Goal: Task Accomplishment & Management: Manage account settings

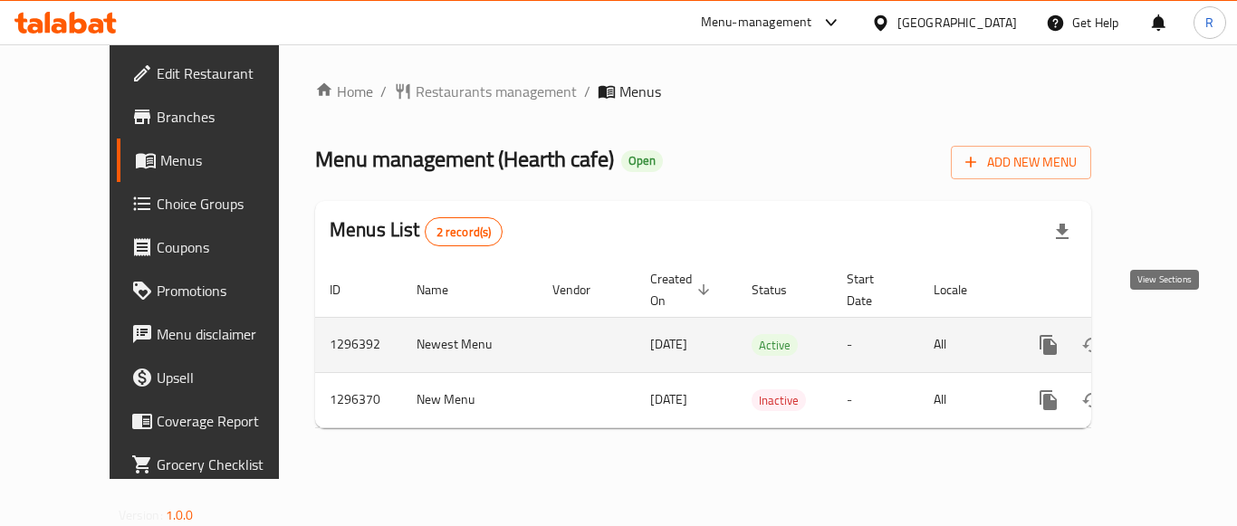
click at [1171, 337] on icon "enhanced table" at bounding box center [1179, 345] width 16 height 16
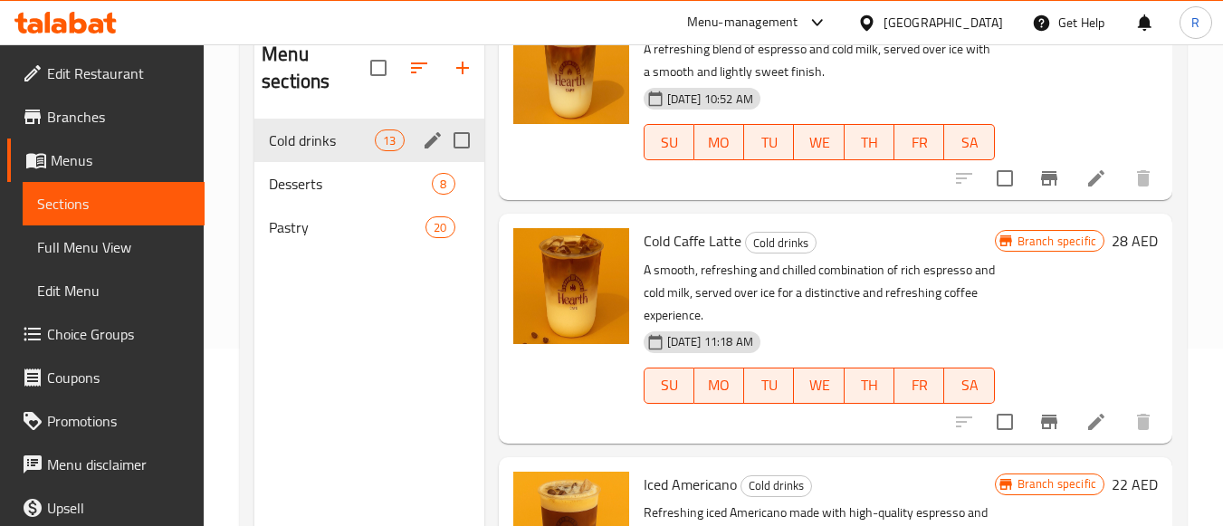
scroll to position [72, 0]
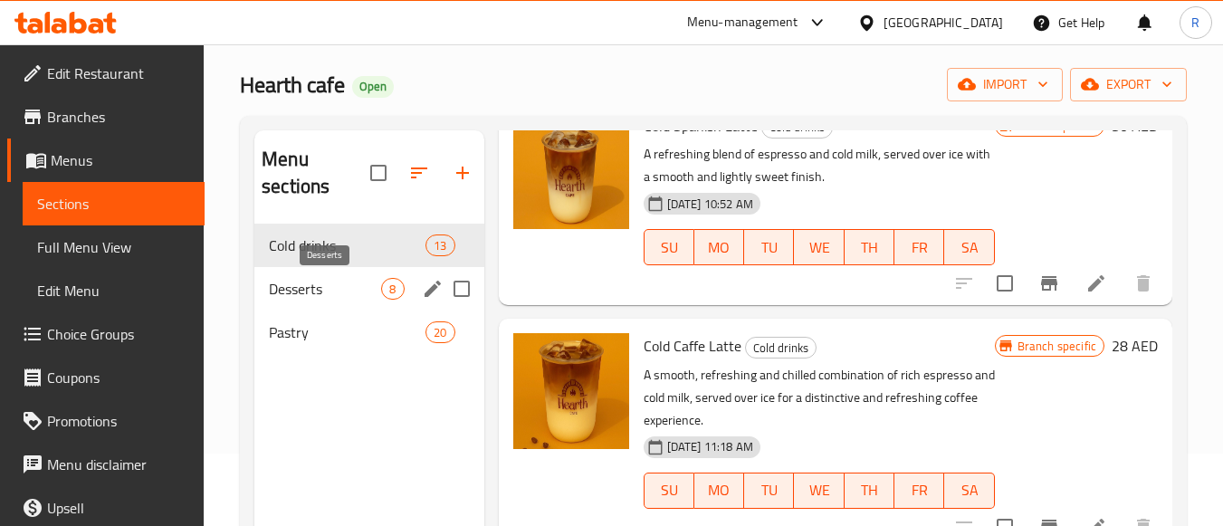
click at [319, 283] on span "Desserts" at bounding box center [325, 289] width 112 height 22
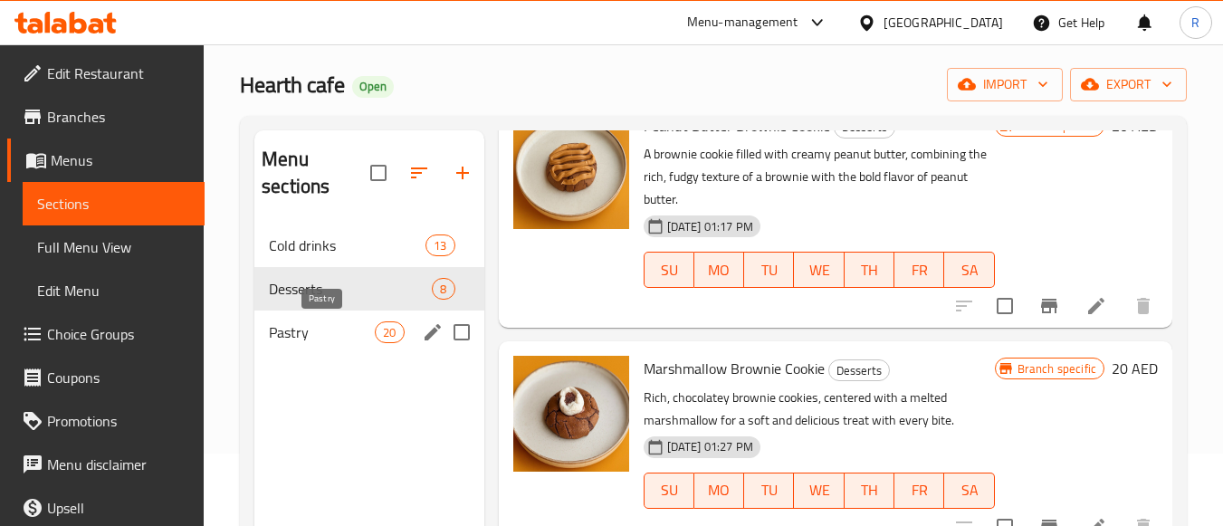
click at [303, 323] on span "Pastry" at bounding box center [322, 332] width 106 height 22
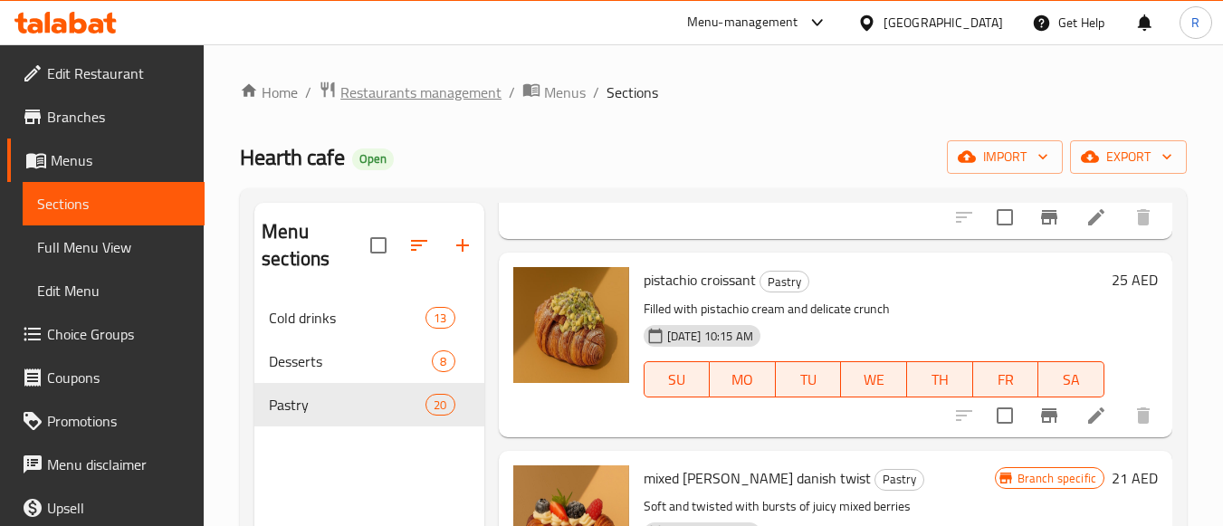
click at [378, 85] on span "Restaurants management" at bounding box center [420, 92] width 161 height 22
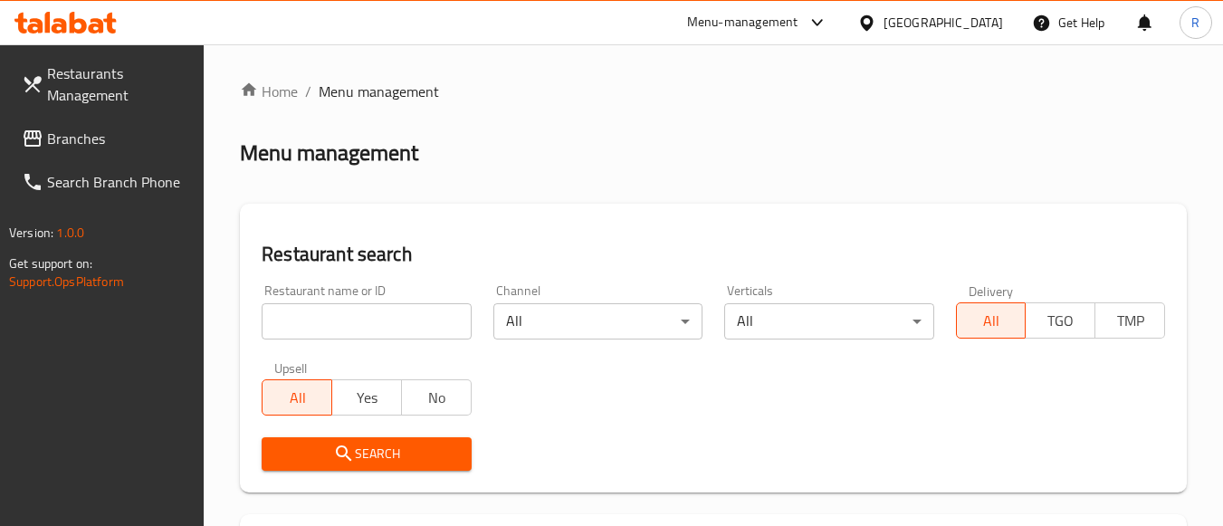
click at [407, 323] on input "search" at bounding box center [366, 321] width 209 height 36
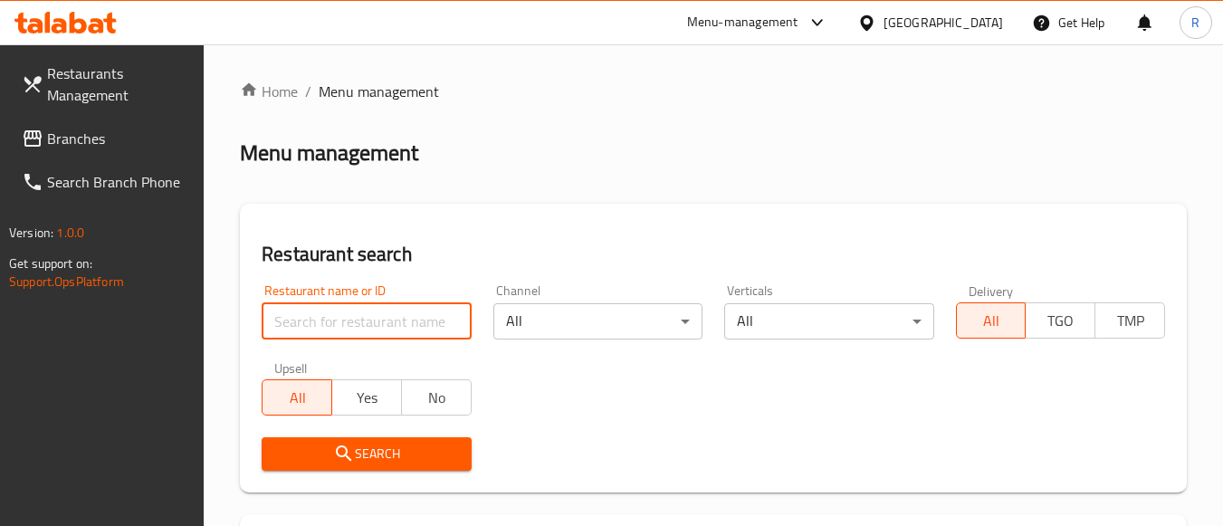
paste input "693993"
type input "693993"
click button "Search" at bounding box center [366, 453] width 209 height 33
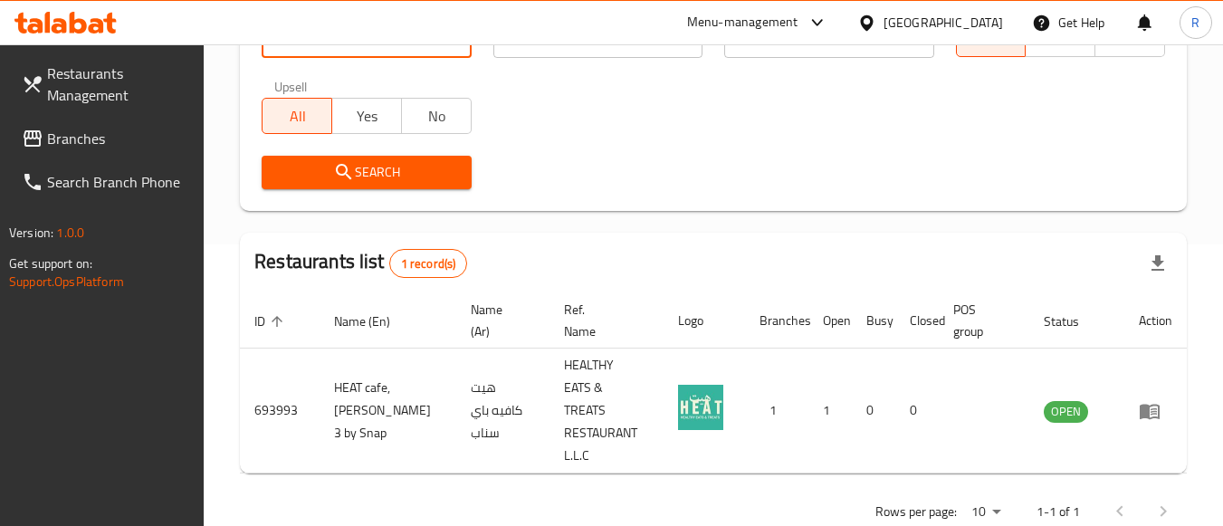
click at [576, 254] on div "Restaurants list 1 record(s)" at bounding box center [713, 264] width 947 height 62
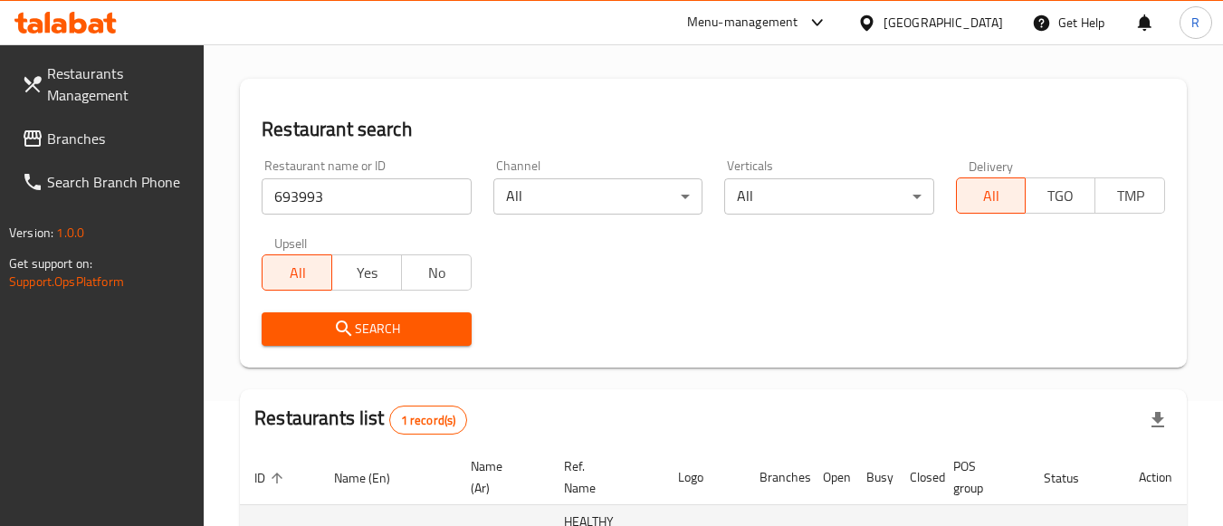
scroll to position [304, 0]
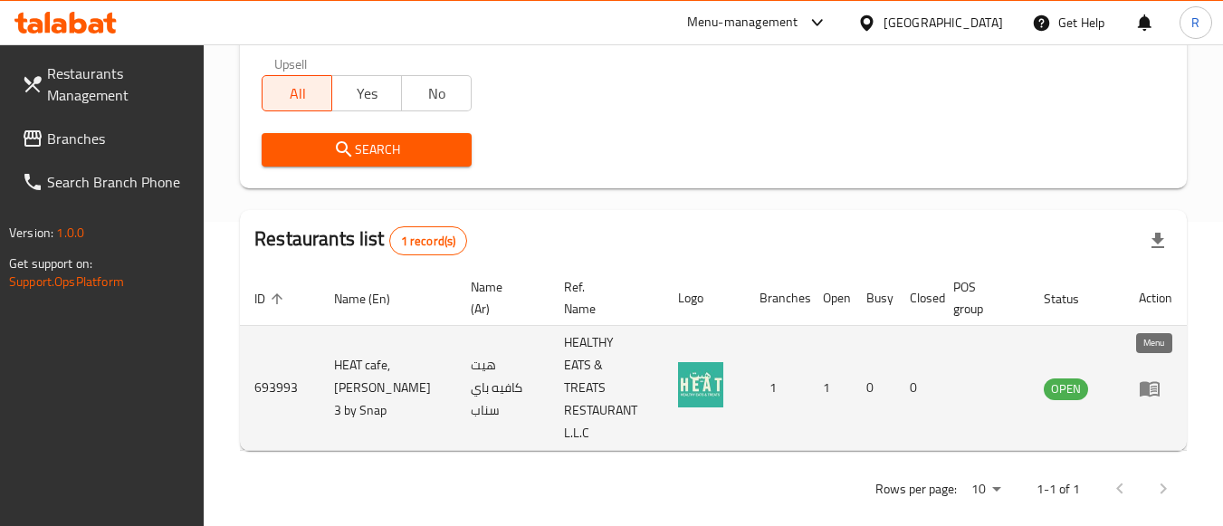
click at [1146, 381] on icon "enhanced table" at bounding box center [1150, 388] width 20 height 15
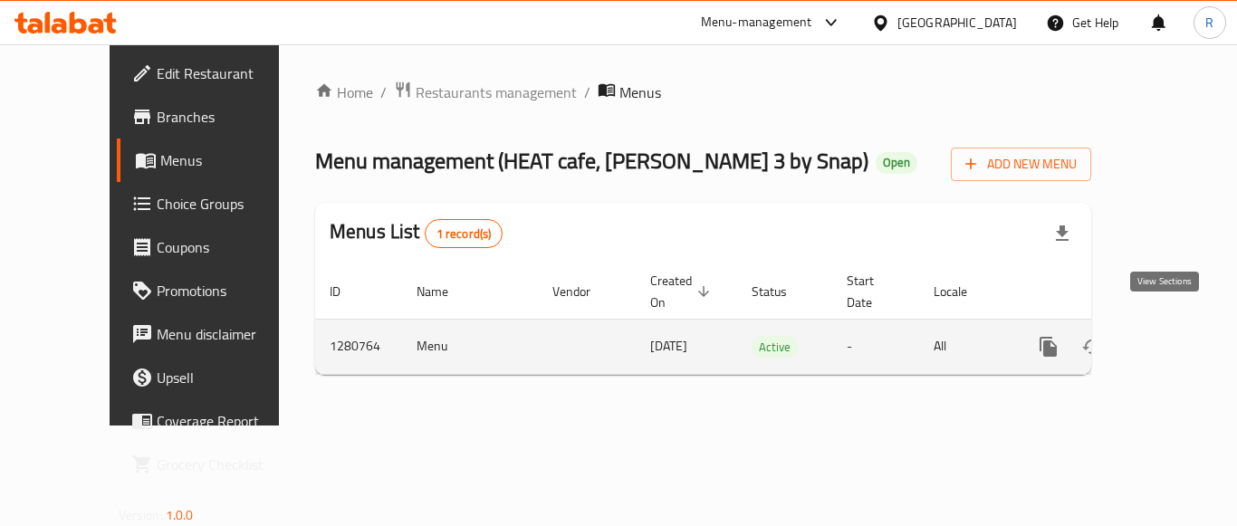
click at [1177, 328] on link "enhanced table" at bounding box center [1178, 346] width 43 height 43
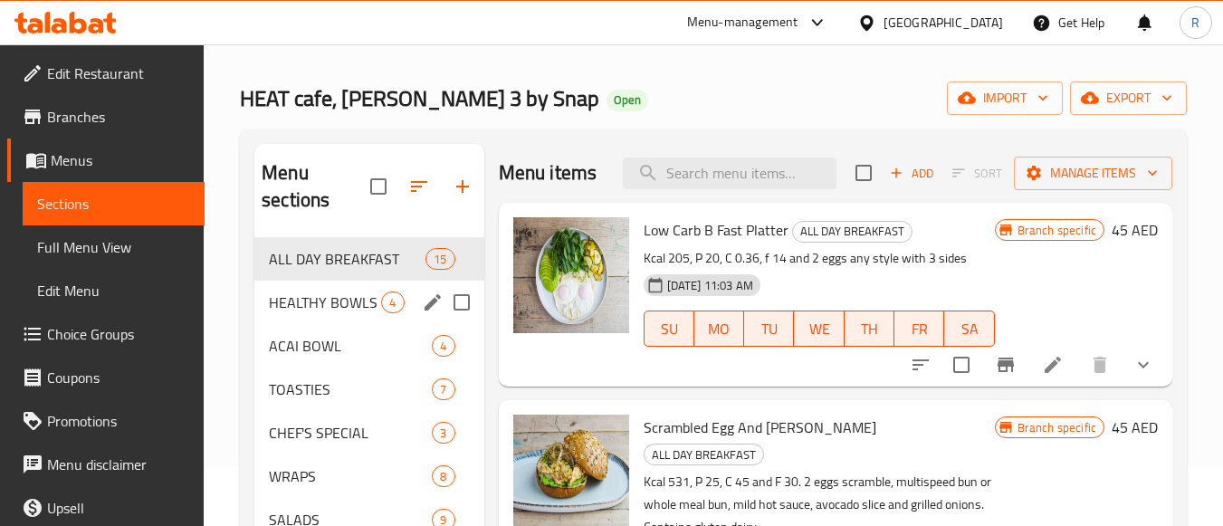
scroll to position [91, 0]
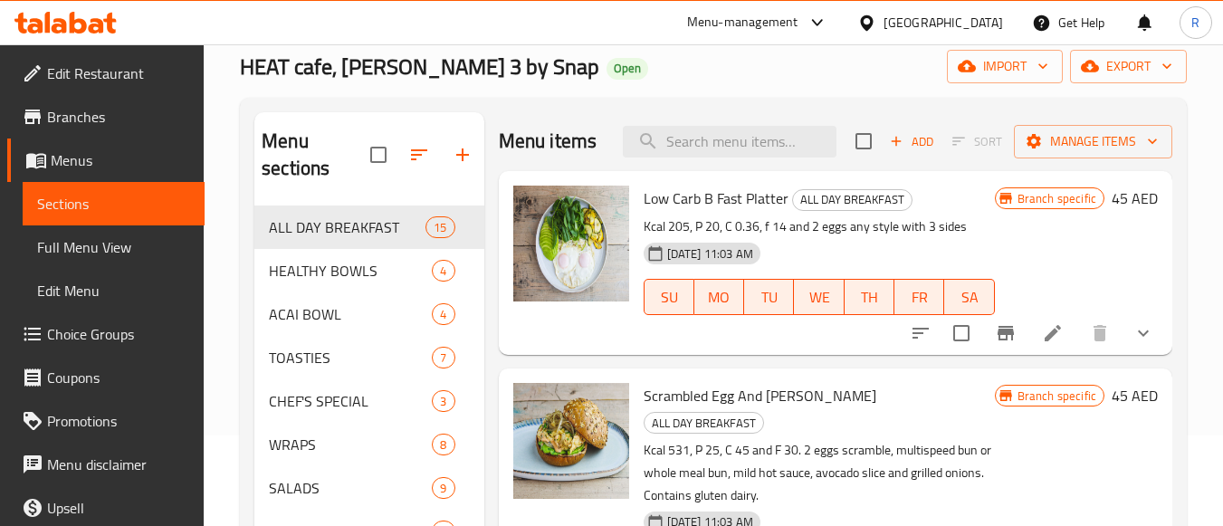
click at [91, 106] on span "Branches" at bounding box center [118, 117] width 143 height 22
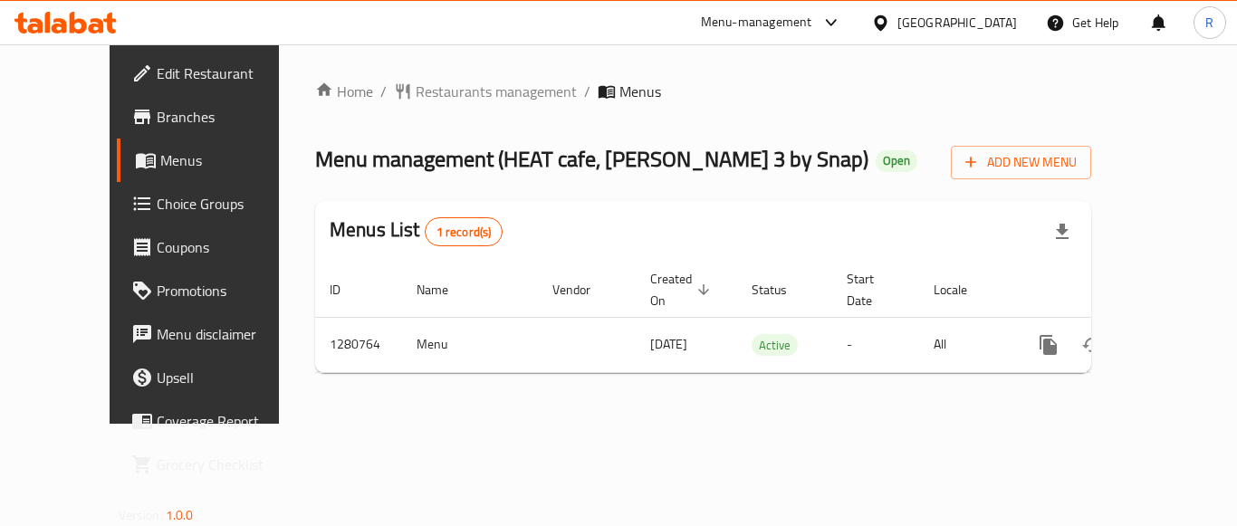
click at [157, 73] on span "Edit Restaurant" at bounding box center [229, 73] width 145 height 22
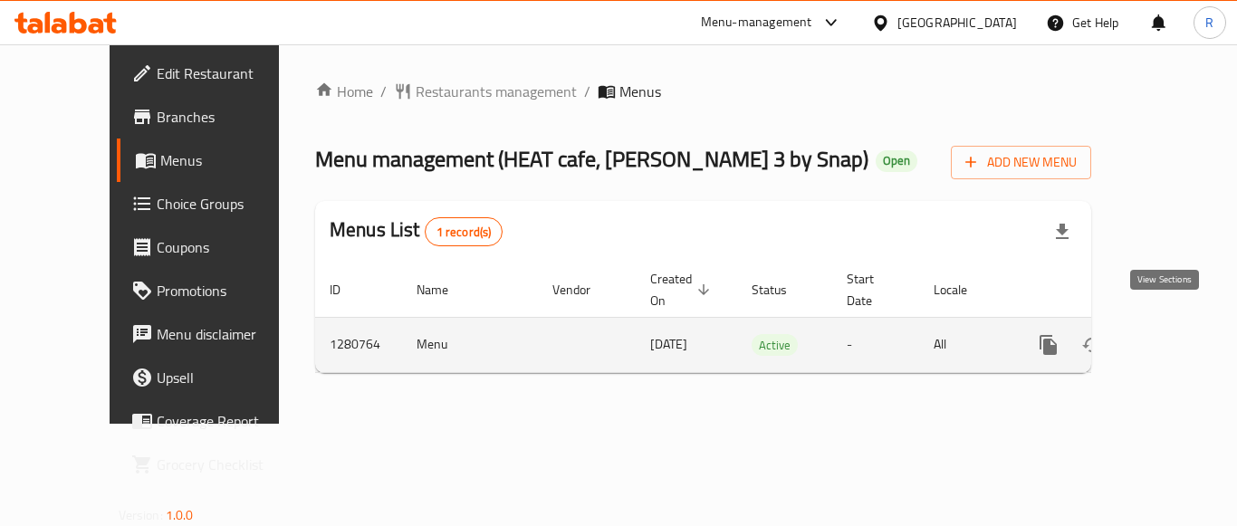
click at [1171, 337] on icon "enhanced table" at bounding box center [1179, 345] width 16 height 16
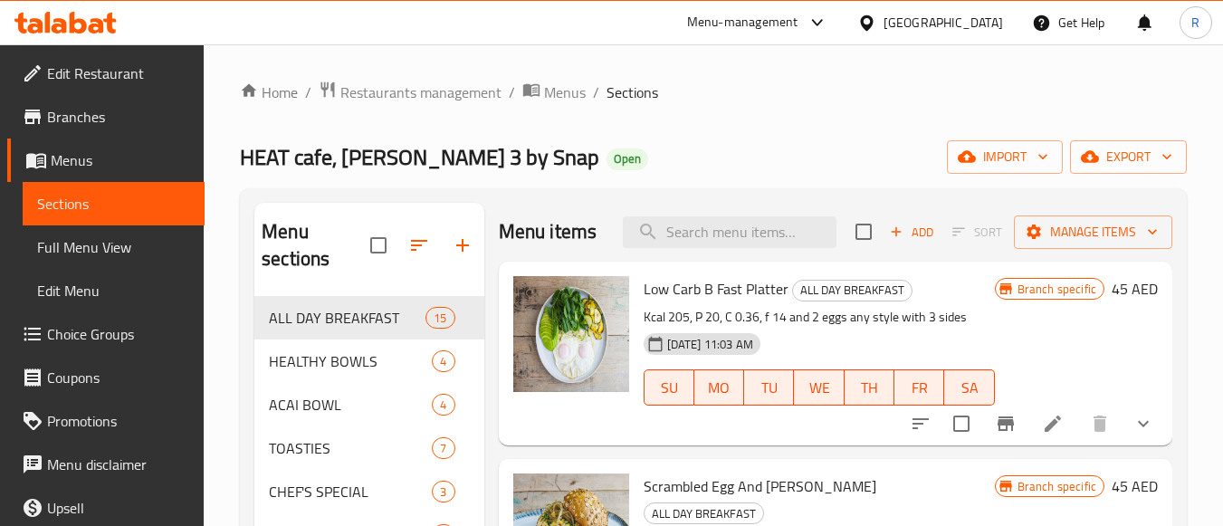
click at [835, 150] on div "HEAT cafe, Al Barsha 3 by Snap Open import export" at bounding box center [713, 156] width 947 height 33
click at [447, 93] on span "Restaurants management" at bounding box center [420, 92] width 161 height 22
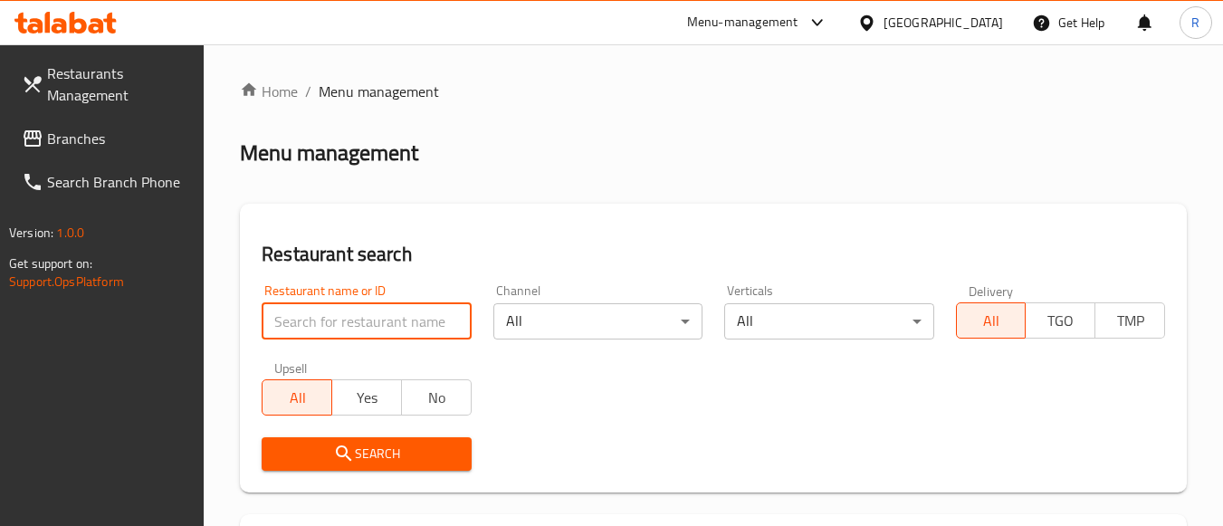
click at [381, 320] on input "search" at bounding box center [366, 321] width 209 height 36
paste input "684752"
type input "684752"
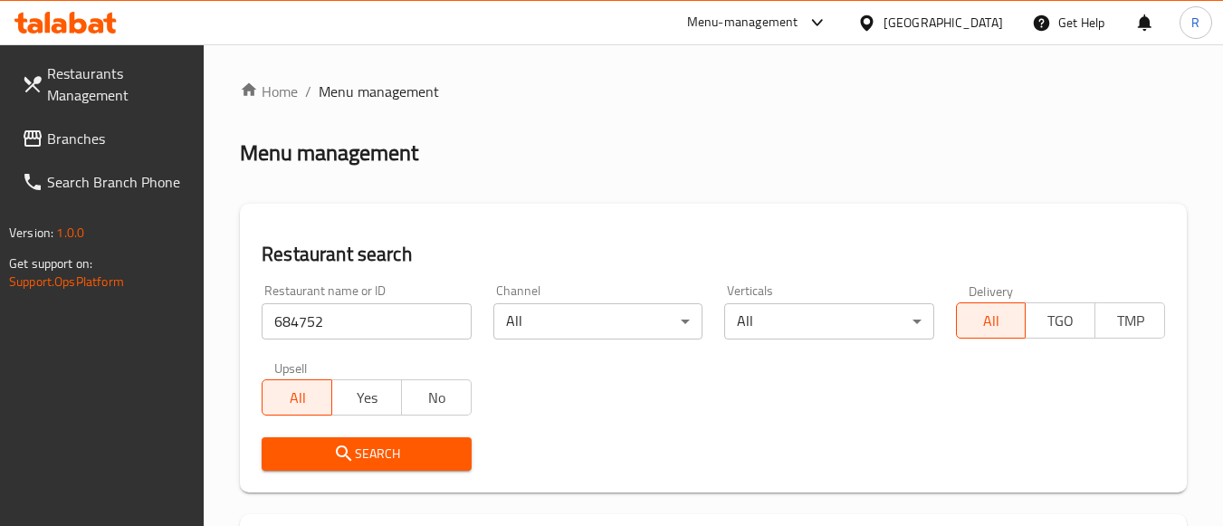
click at [368, 449] on span "Search" at bounding box center [366, 454] width 180 height 23
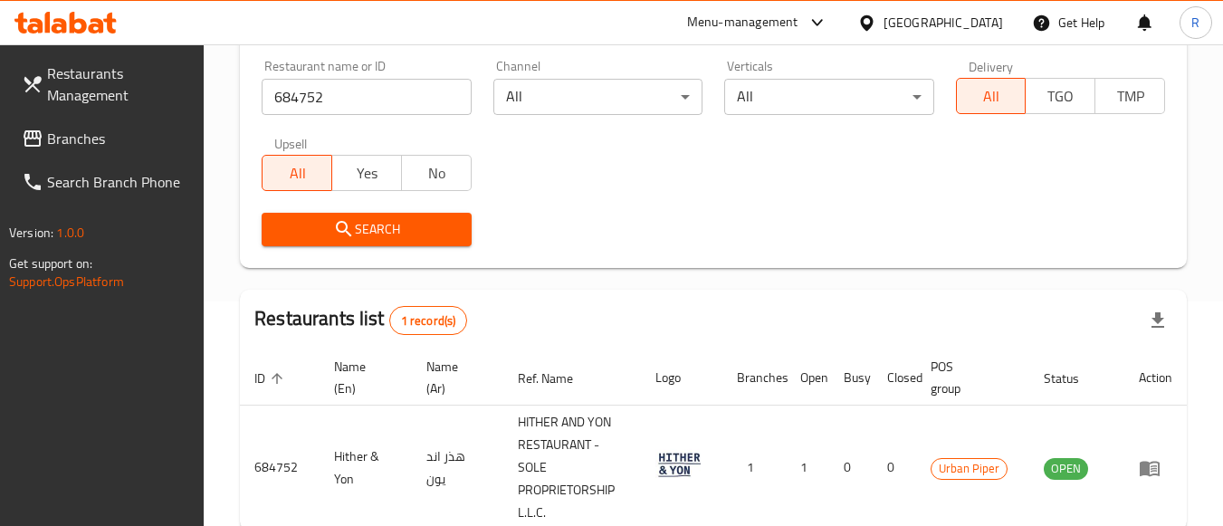
scroll to position [304, 0]
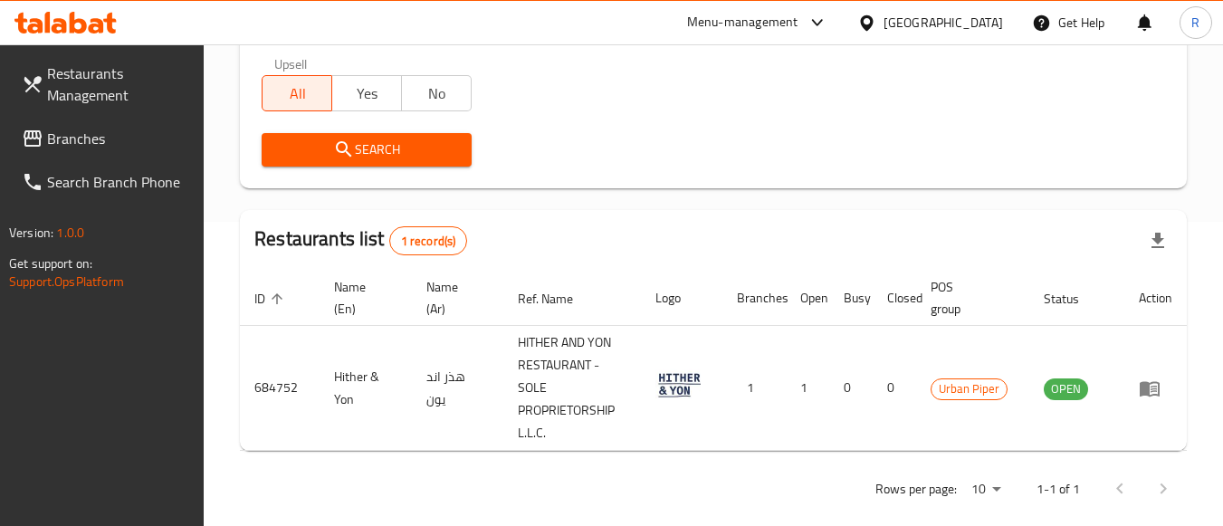
click at [691, 247] on div "Restaurants list 1 record(s)" at bounding box center [713, 241] width 947 height 62
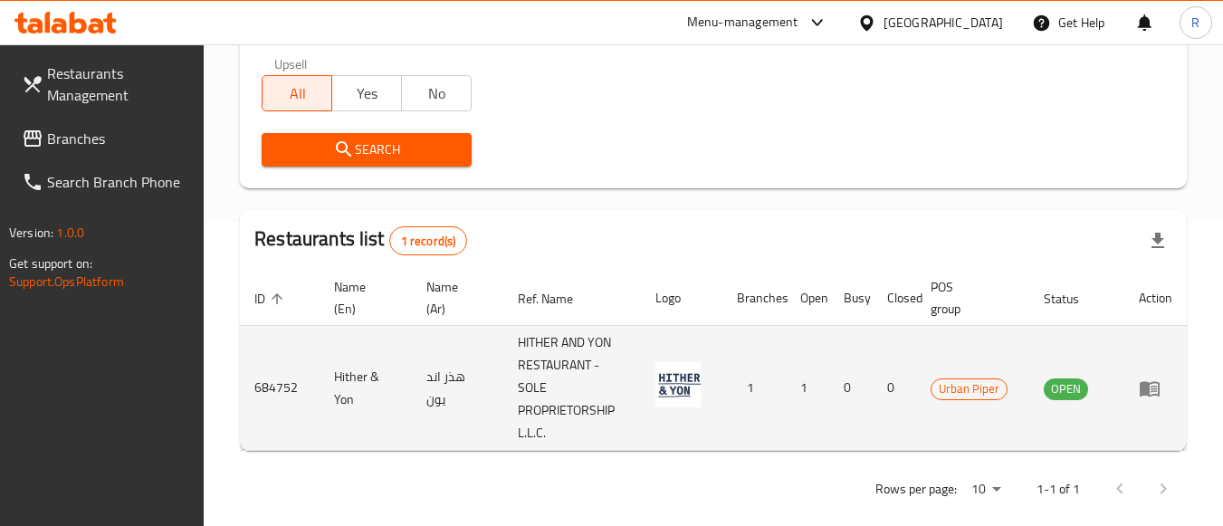
click at [1159, 386] on icon "enhanced table" at bounding box center [1150, 388] width 20 height 15
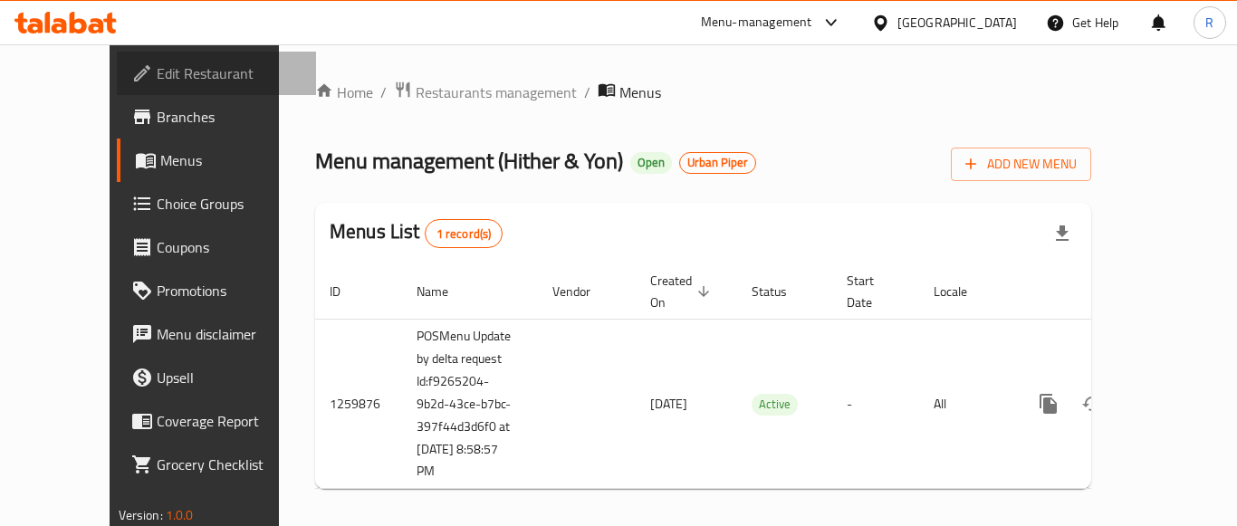
click at [157, 72] on span "Edit Restaurant" at bounding box center [229, 73] width 145 height 22
